Goal: Task Accomplishment & Management: Manage account settings

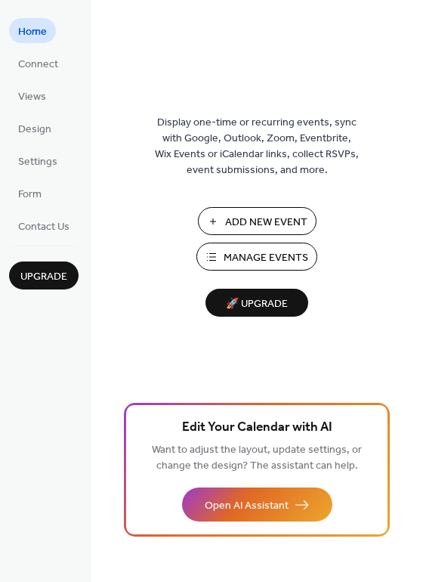
click at [256, 256] on span "Manage Events" at bounding box center [266, 258] width 85 height 16
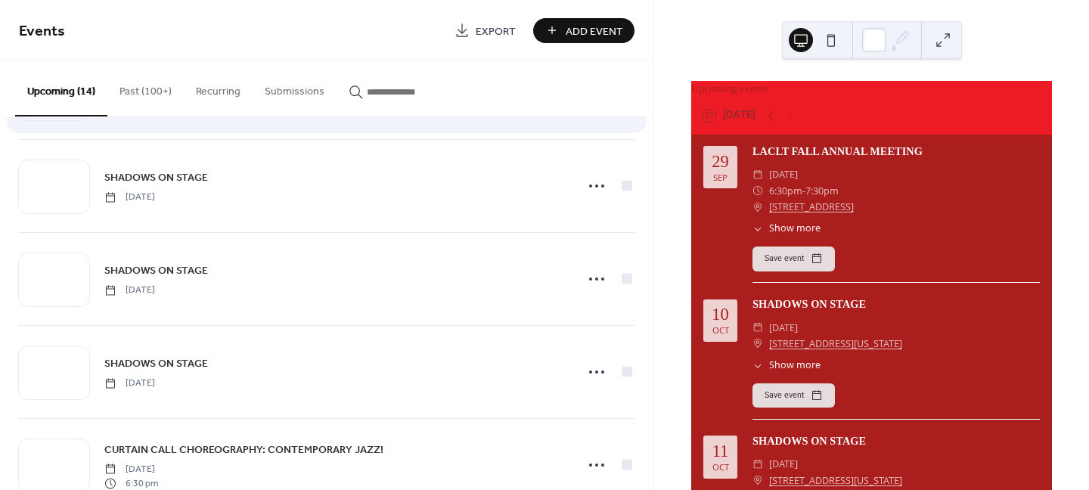
scroll to position [302, 0]
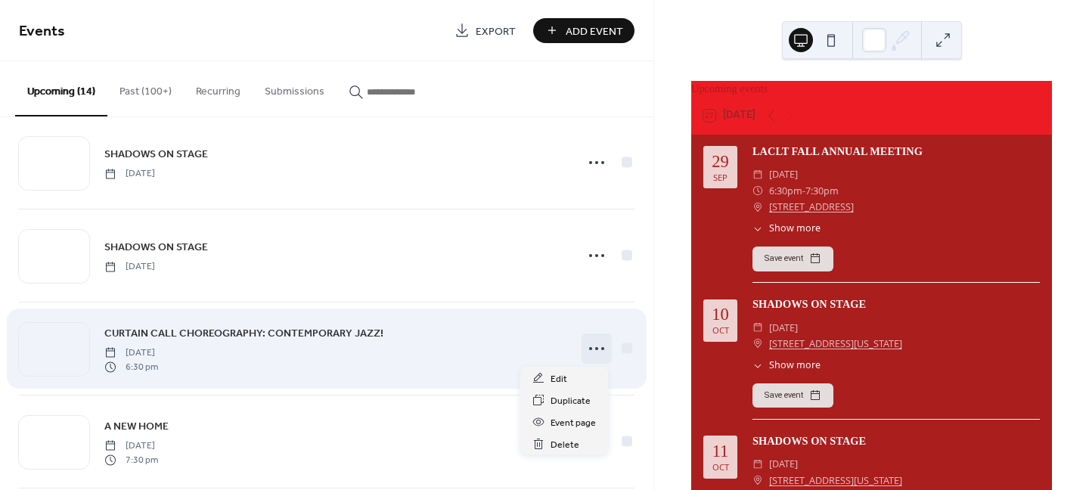
click at [590, 351] on icon at bounding box center [596, 348] width 24 height 24
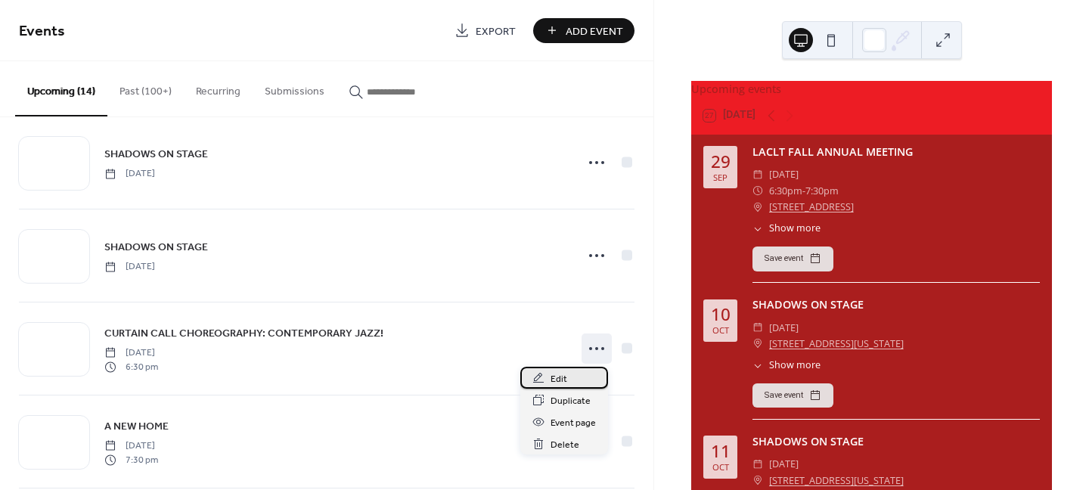
click at [557, 383] on span "Edit" at bounding box center [558, 379] width 17 height 16
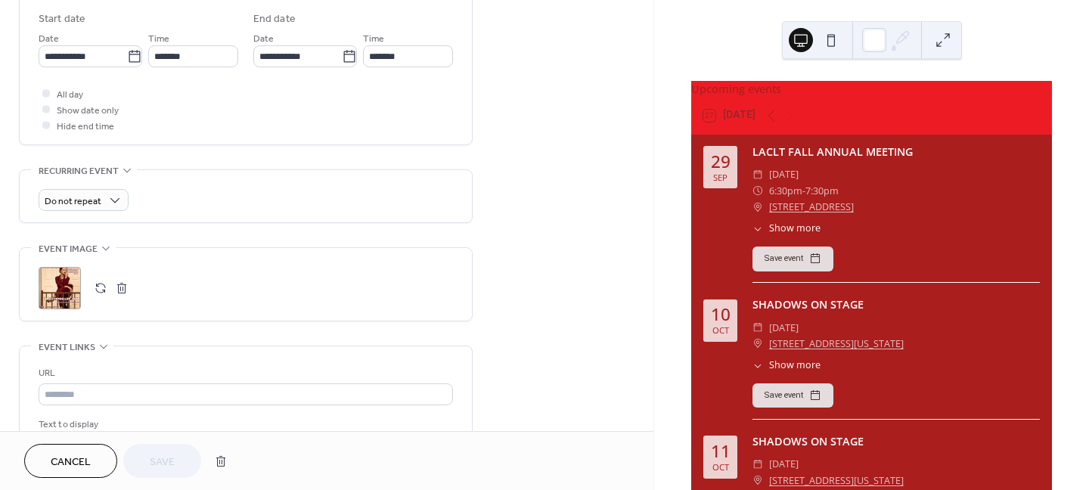
scroll to position [529, 0]
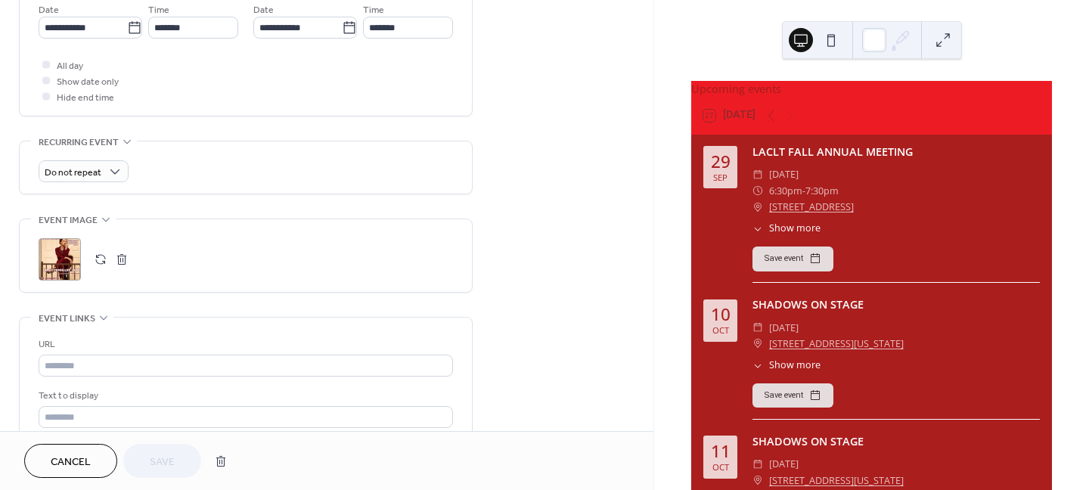
click at [101, 256] on button "button" at bounding box center [100, 259] width 21 height 21
click at [172, 458] on span "Save" at bounding box center [162, 462] width 25 height 16
